Goal: Entertainment & Leisure: Consume media (video, audio)

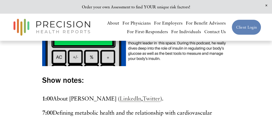
scroll to position [202, 0]
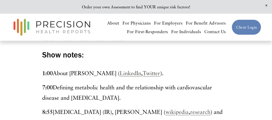
click at [87, 75] on p "1:00 About Dr. William Cromwell ( LinkedIn , Twitter )." at bounding box center [136, 73] width 188 height 10
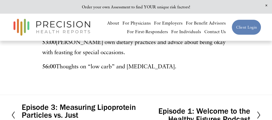
scroll to position [708, 0]
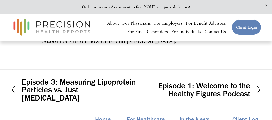
click at [202, 82] on h2 "Episode 1: Welcome to the Healthy Figures Podcast" at bounding box center [193, 90] width 114 height 16
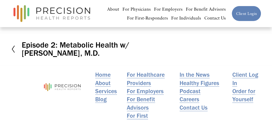
scroll to position [51, 0]
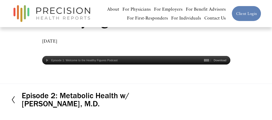
click at [113, 60] on div "Episode 1: Welcome to the Healthy Figures Podcast" at bounding box center [84, 60] width 66 height 3
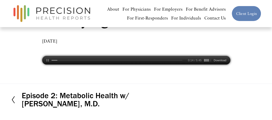
click at [104, 60] on div at bounding box center [117, 60] width 131 height 1
click at [127, 60] on div at bounding box center [117, 60] width 131 height 1
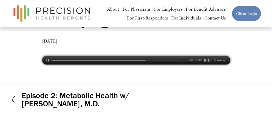
click at [47, 60] on div at bounding box center [46, 60] width 8 height 8
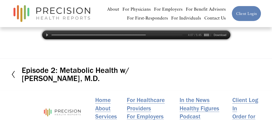
scroll to position [101, 0]
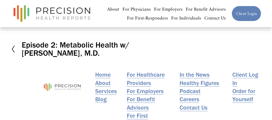
click at [13, 49] on icon at bounding box center [13, 49] width 5 height 8
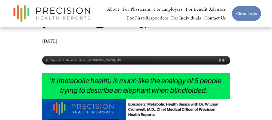
scroll to position [25, 0]
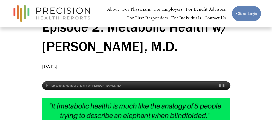
click at [47, 85] on div "Episode 2: Metabolic Health w/ [PERSON_NAME], MD" at bounding box center [136, 86] width 188 height 4
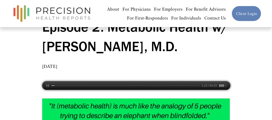
drag, startPoint x: 62, startPoint y: 86, endPoint x: 59, endPoint y: 85, distance: 2.5
click at [61, 86] on div at bounding box center [126, 85] width 149 height 1
click at [67, 86] on div at bounding box center [126, 85] width 149 height 1
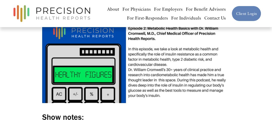
scroll to position [51, 0]
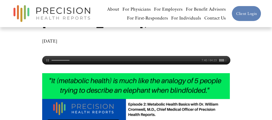
click at [75, 60] on div "Episode 2: Metabolic Health w/ [PERSON_NAME], [GEOGRAPHIC_DATA] 7:40 / 64:23" at bounding box center [136, 59] width 188 height 7
click at [79, 60] on div "Episode 2: Metabolic Health w/ [PERSON_NAME], [GEOGRAPHIC_DATA] 10:31 / 64:23" at bounding box center [136, 59] width 188 height 7
